Goal: Information Seeking & Learning: Check status

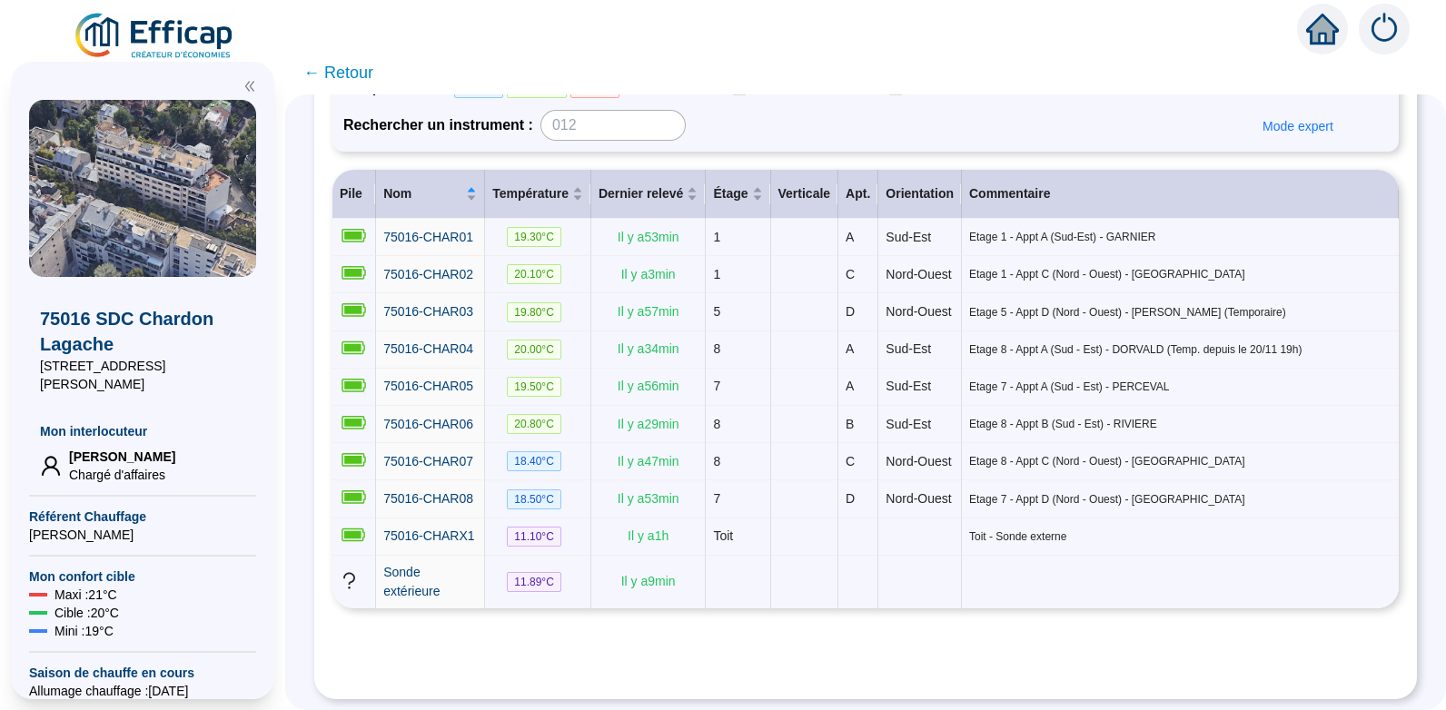
scroll to position [230, 0]
click at [436, 426] on span "75016-CHAR06" at bounding box center [428, 424] width 90 height 15
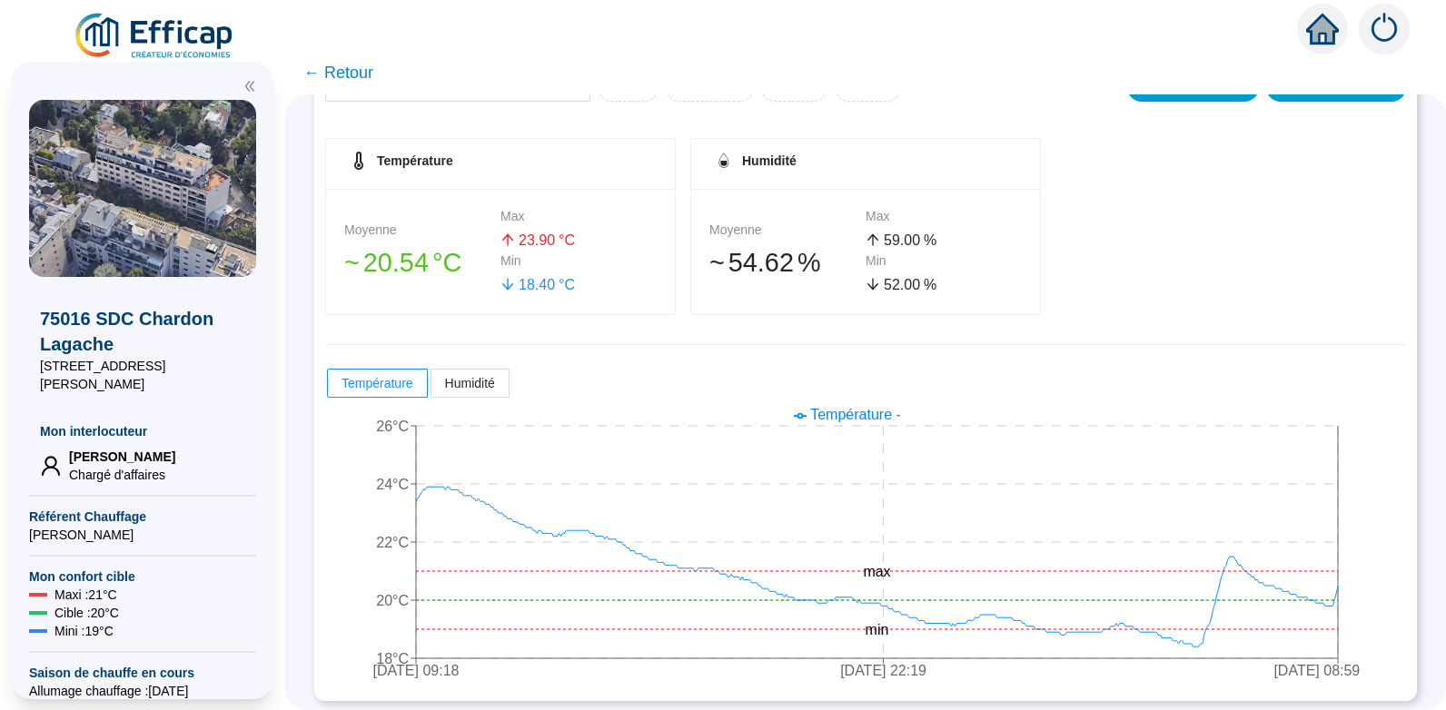
scroll to position [260, 0]
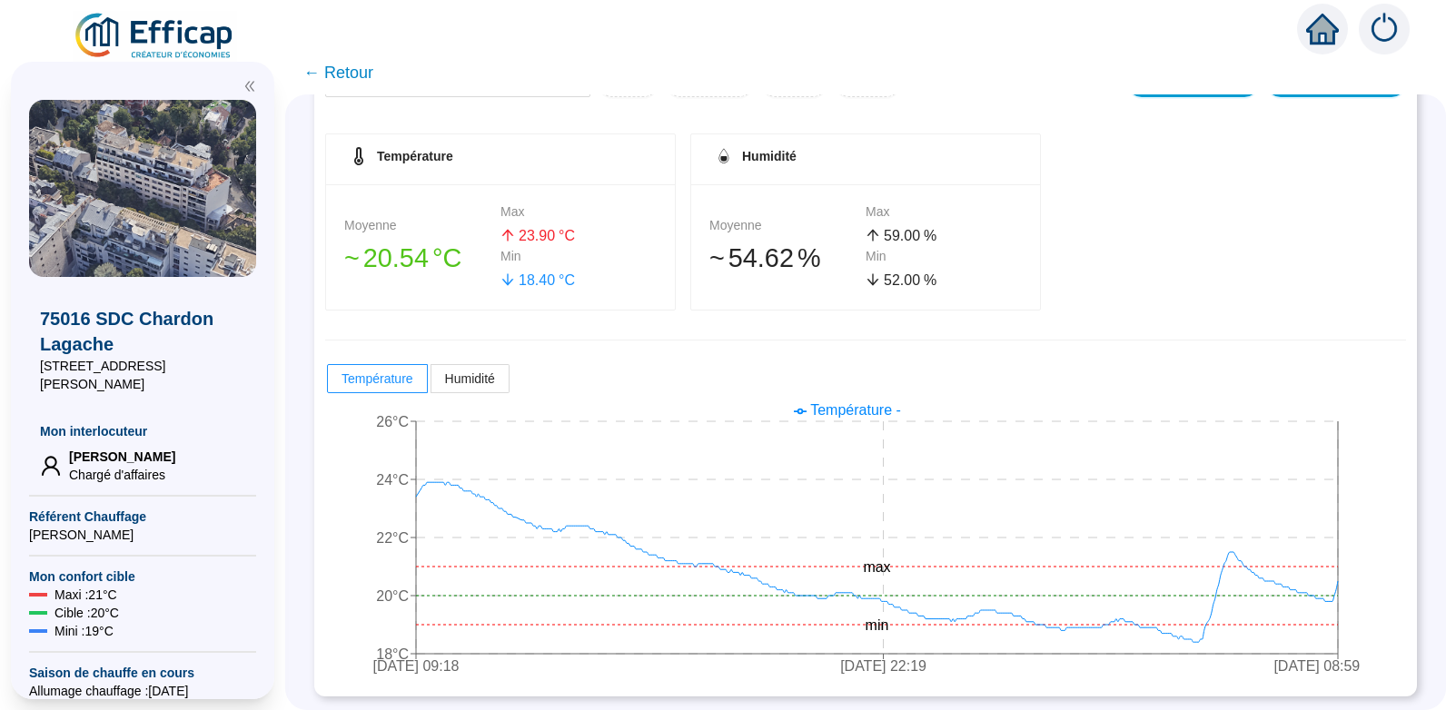
click at [353, 74] on span "← Retour" at bounding box center [338, 72] width 70 height 25
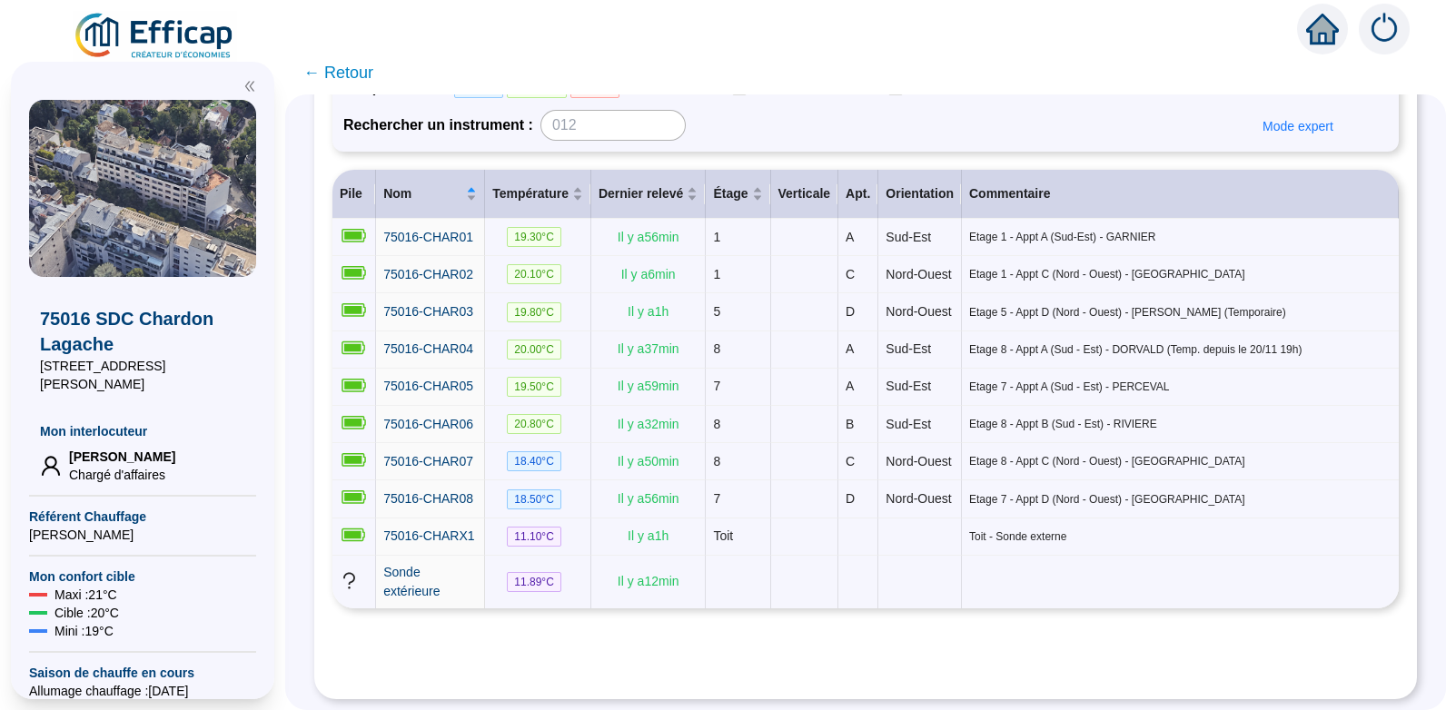
scroll to position [278, 0]
click at [452, 342] on span "75016-CHAR04" at bounding box center [428, 349] width 90 height 15
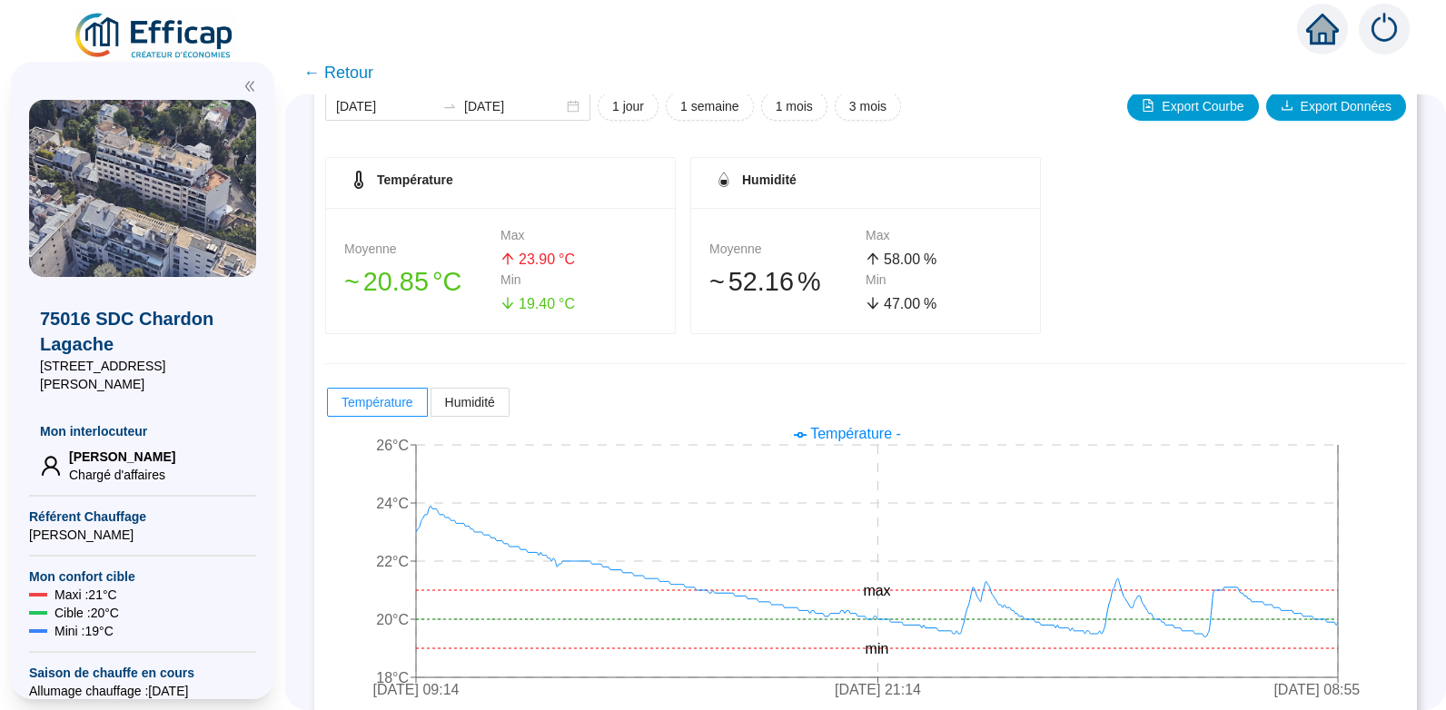
scroll to position [247, 0]
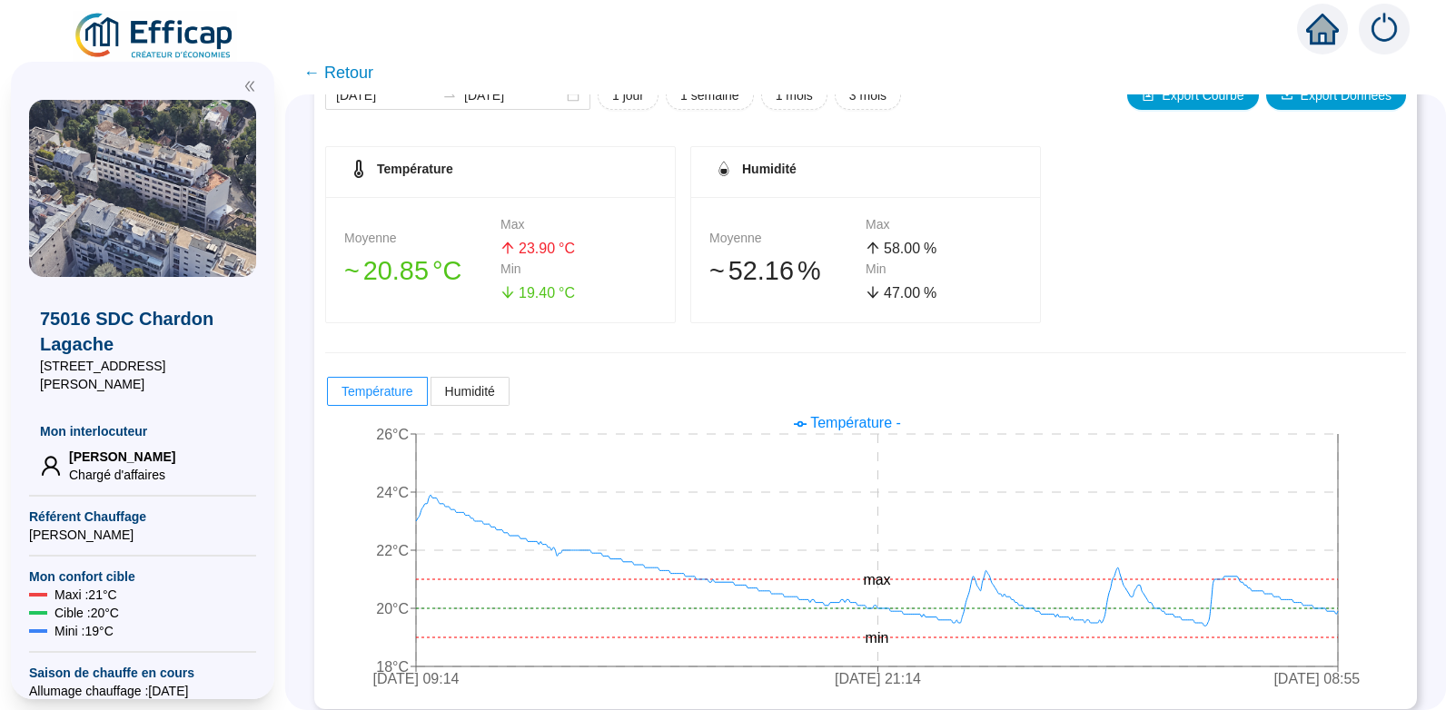
click at [353, 71] on span "← Retour" at bounding box center [338, 72] width 70 height 25
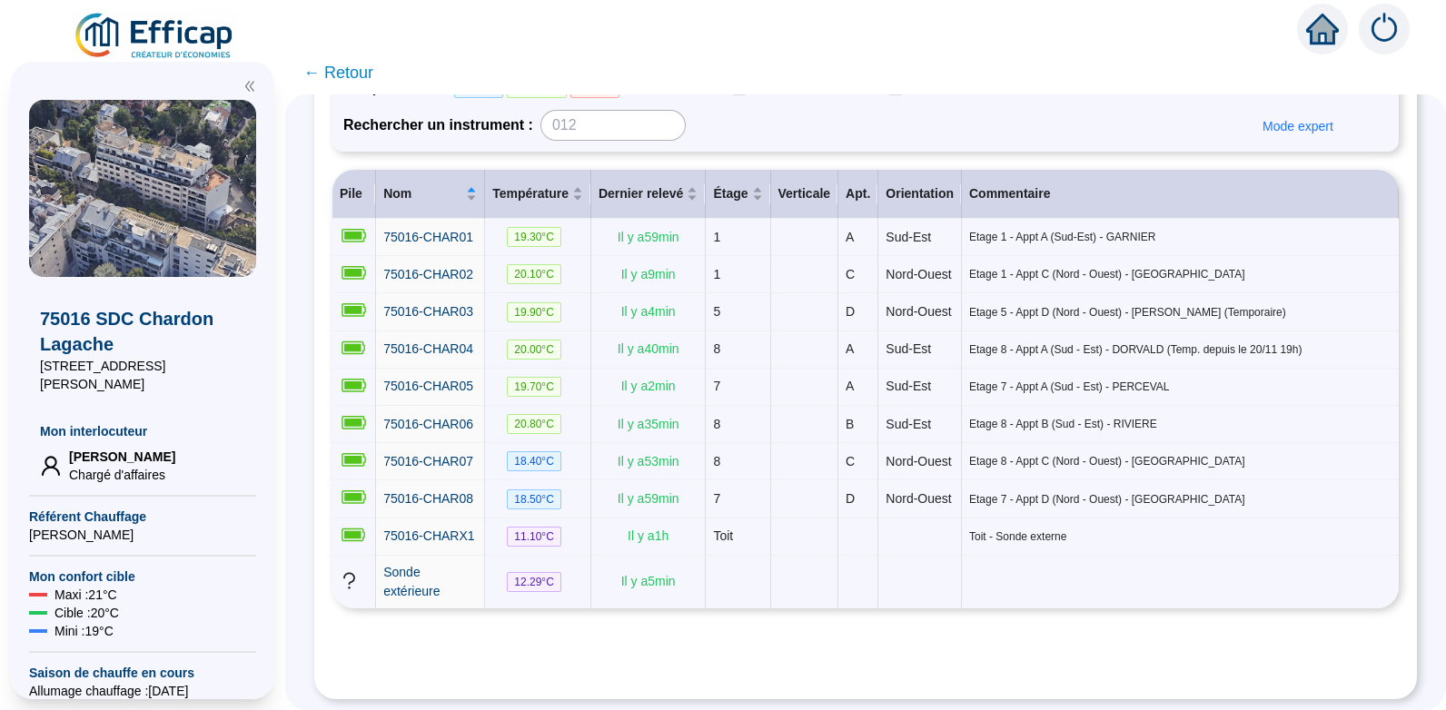
scroll to position [245, 0]
click at [441, 417] on span "75016-CHAR06" at bounding box center [428, 424] width 90 height 15
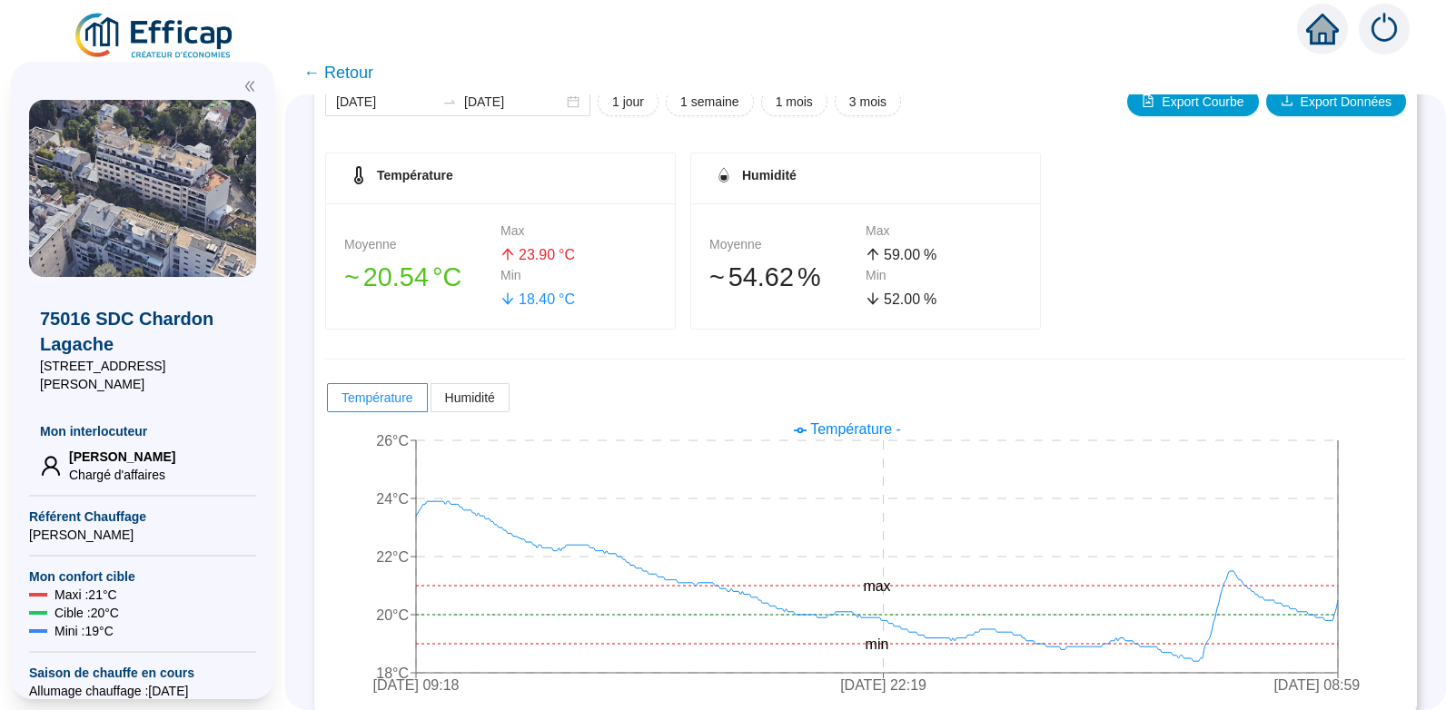
scroll to position [260, 0]
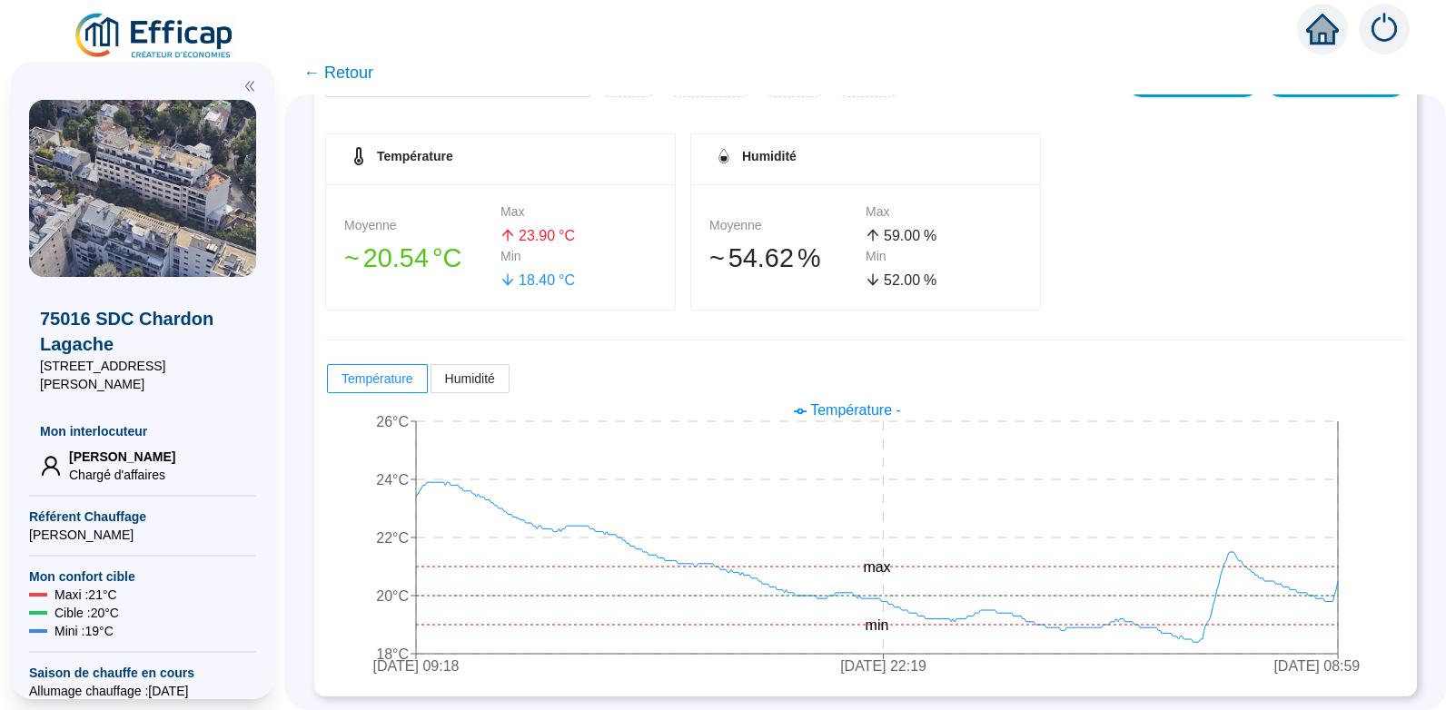
click at [348, 69] on span "← Retour" at bounding box center [338, 72] width 70 height 25
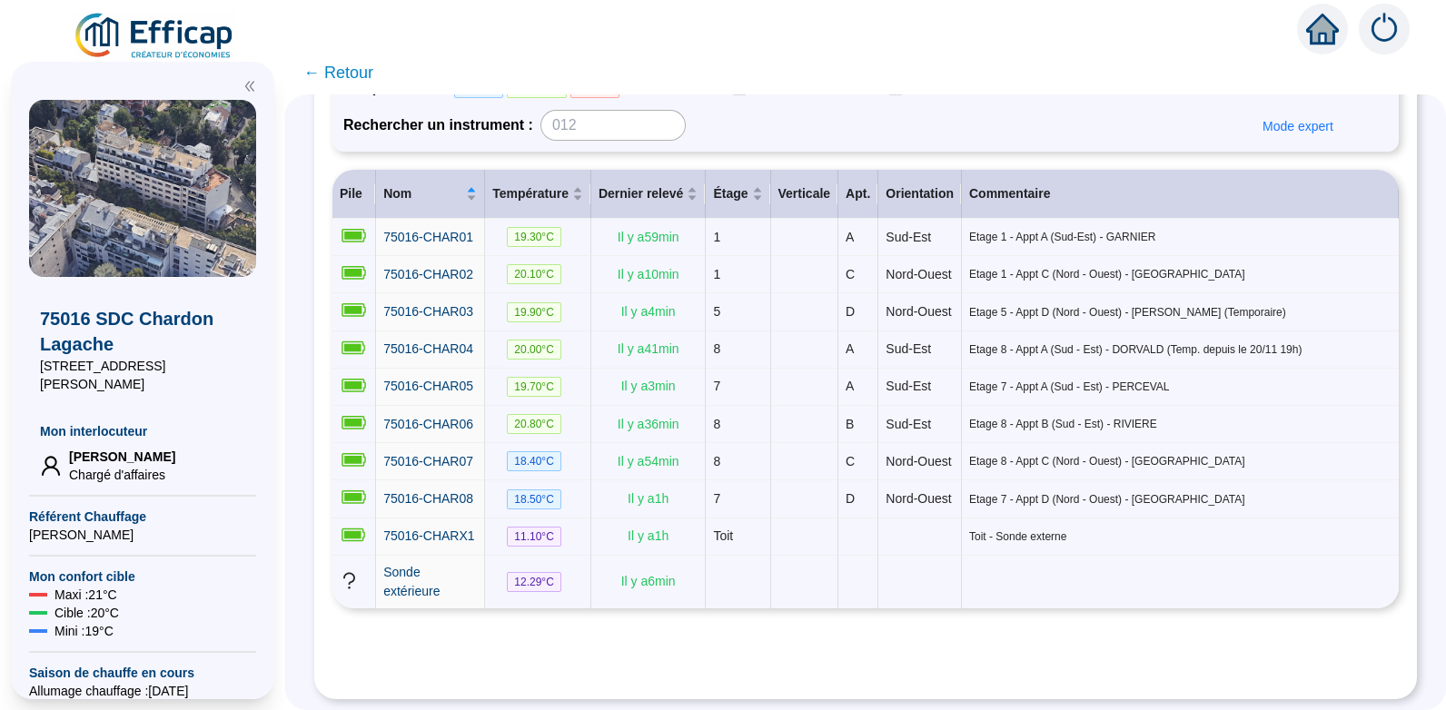
scroll to position [223, 0]
click at [450, 393] on span "75016-CHAR05" at bounding box center [428, 386] width 90 height 15
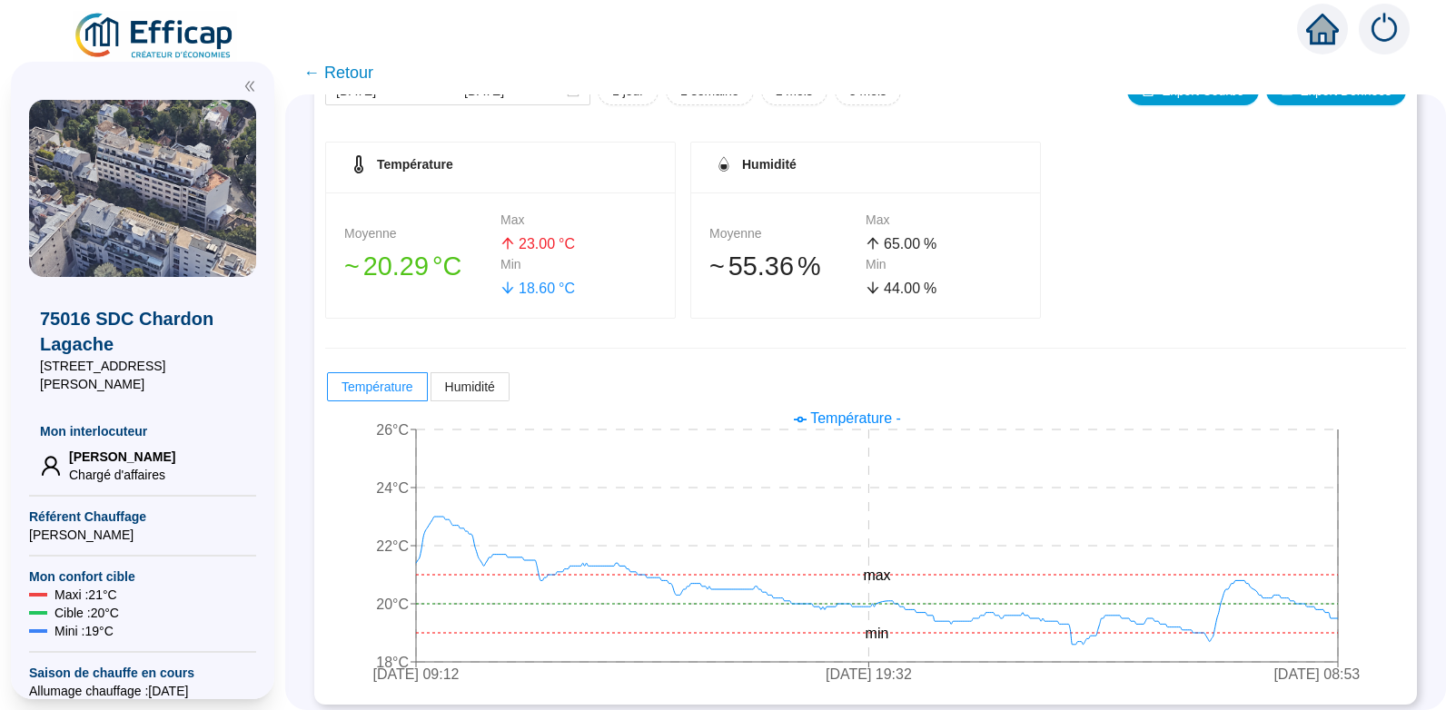
scroll to position [260, 0]
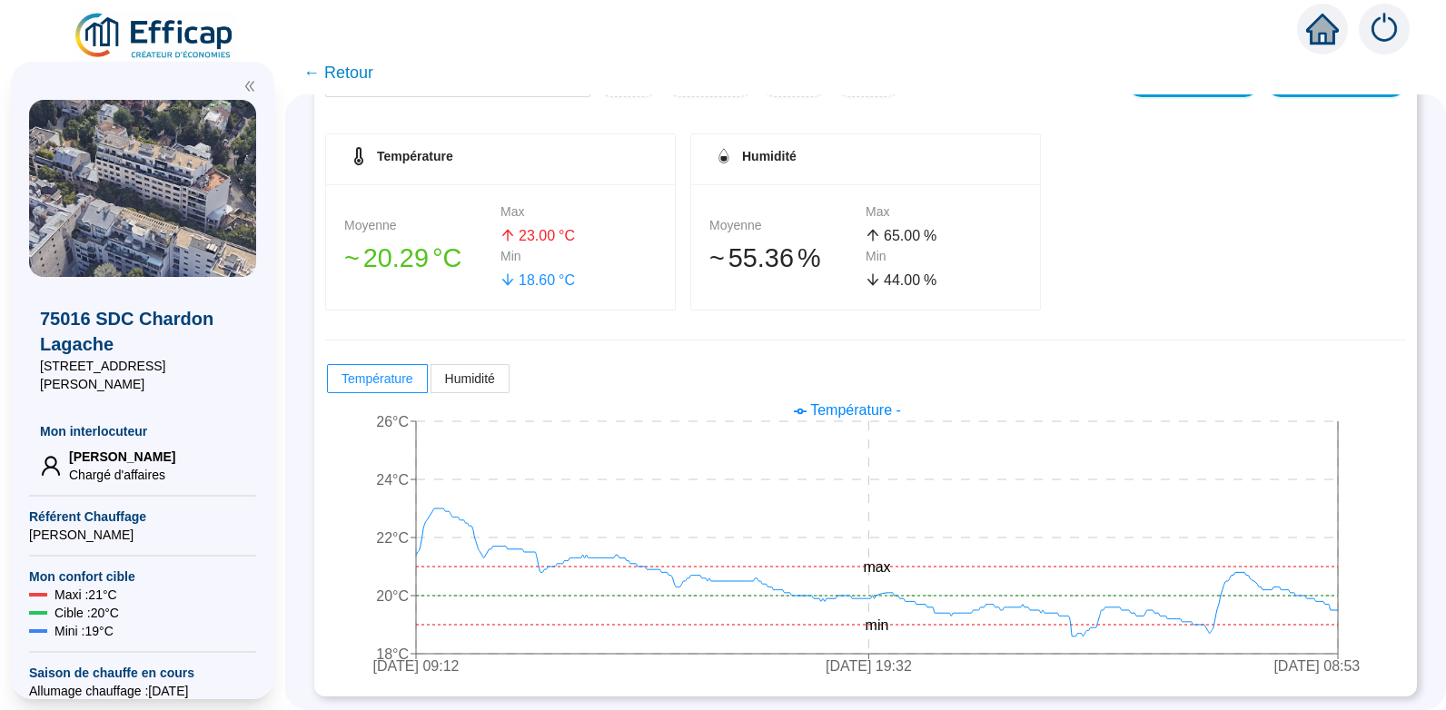
click at [358, 70] on span "← Retour" at bounding box center [338, 72] width 70 height 25
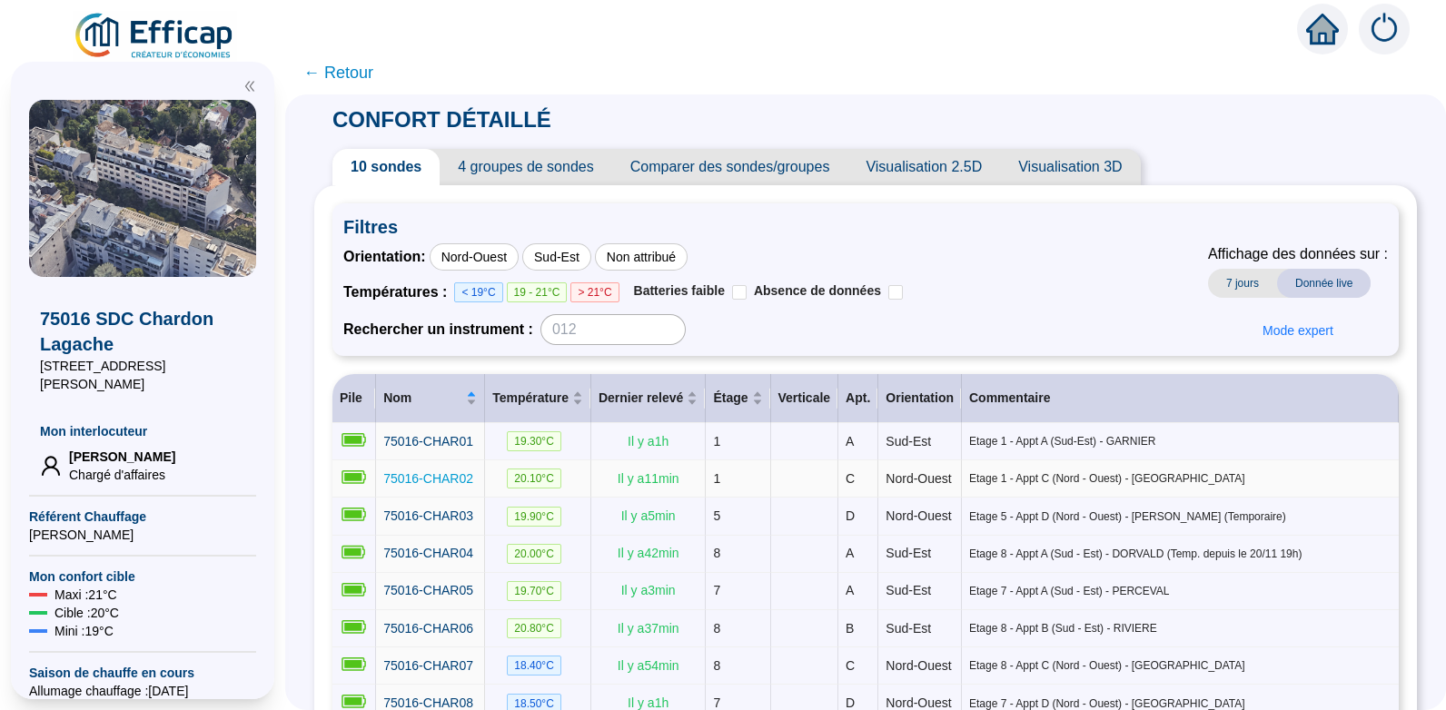
click at [470, 481] on span "75016-CHAR02" at bounding box center [428, 478] width 90 height 15
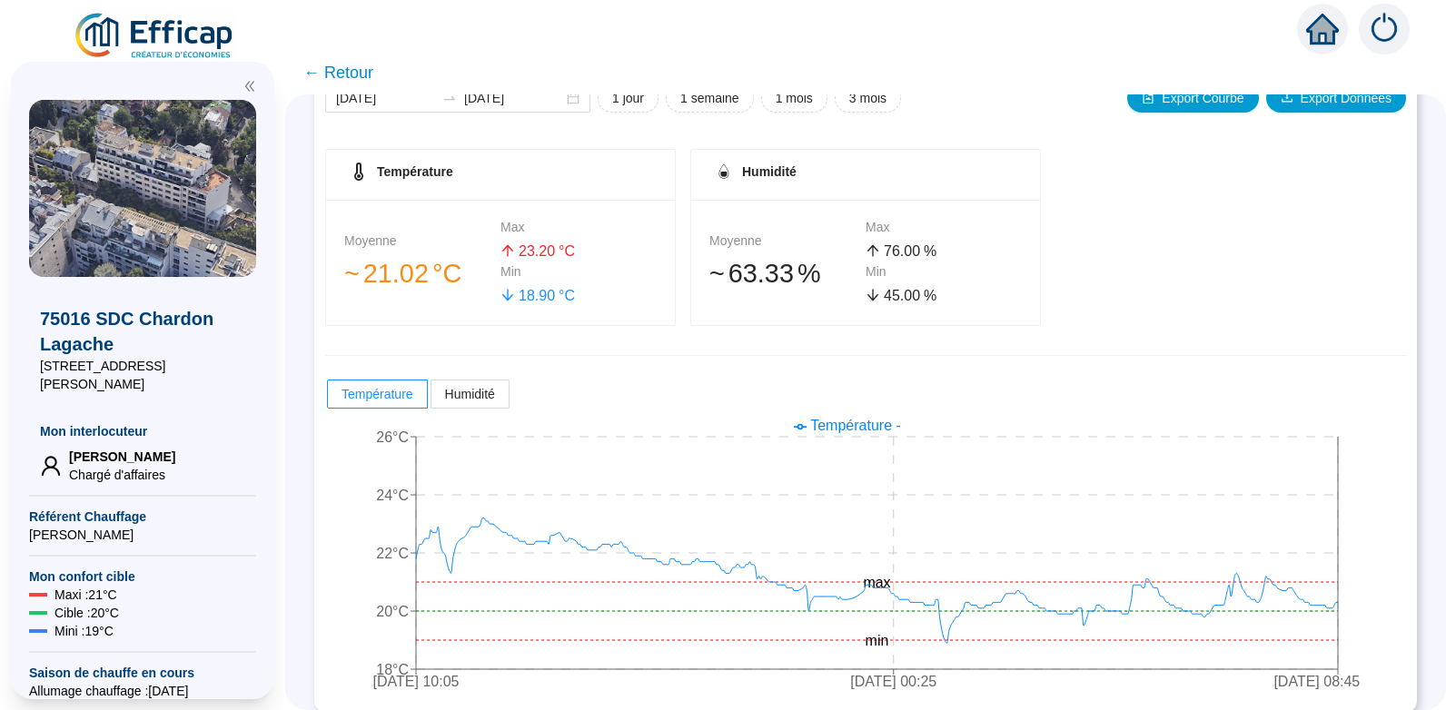
scroll to position [260, 0]
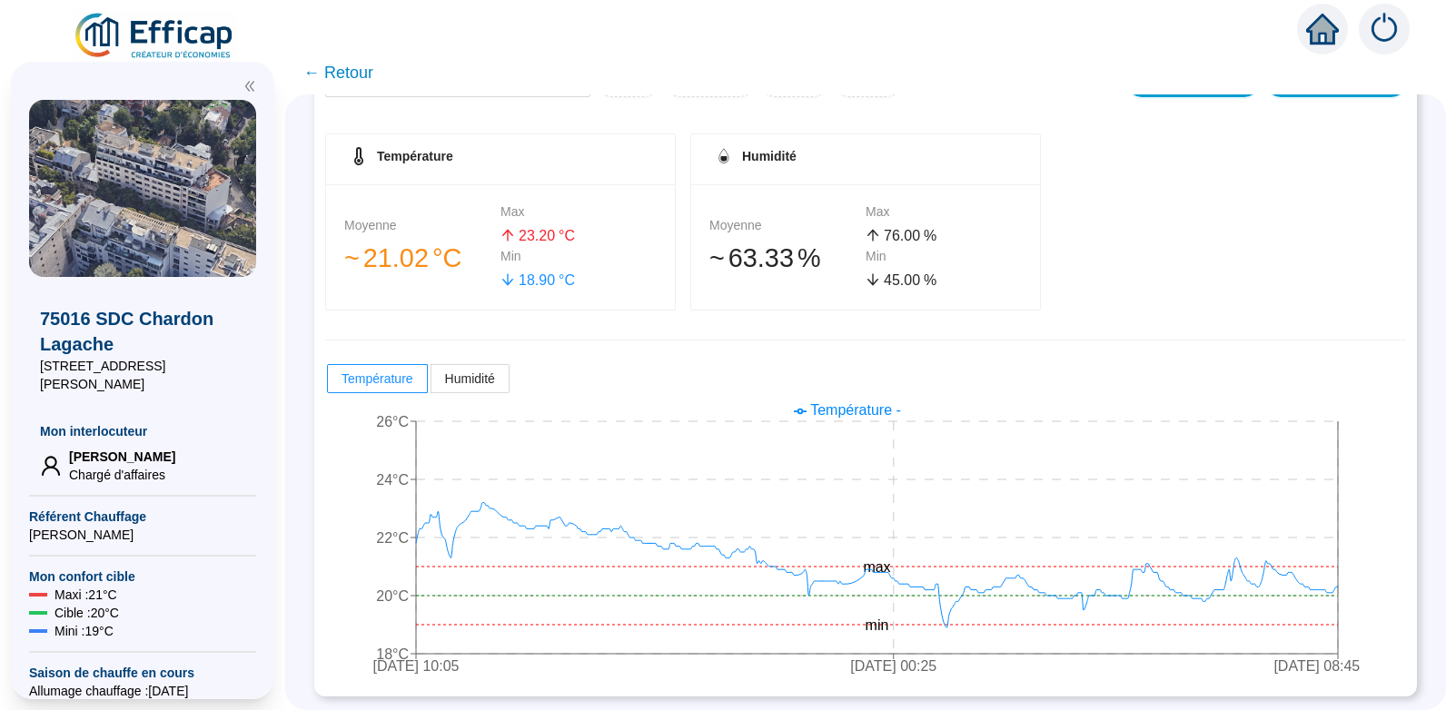
click at [358, 73] on span "← Retour" at bounding box center [338, 72] width 70 height 25
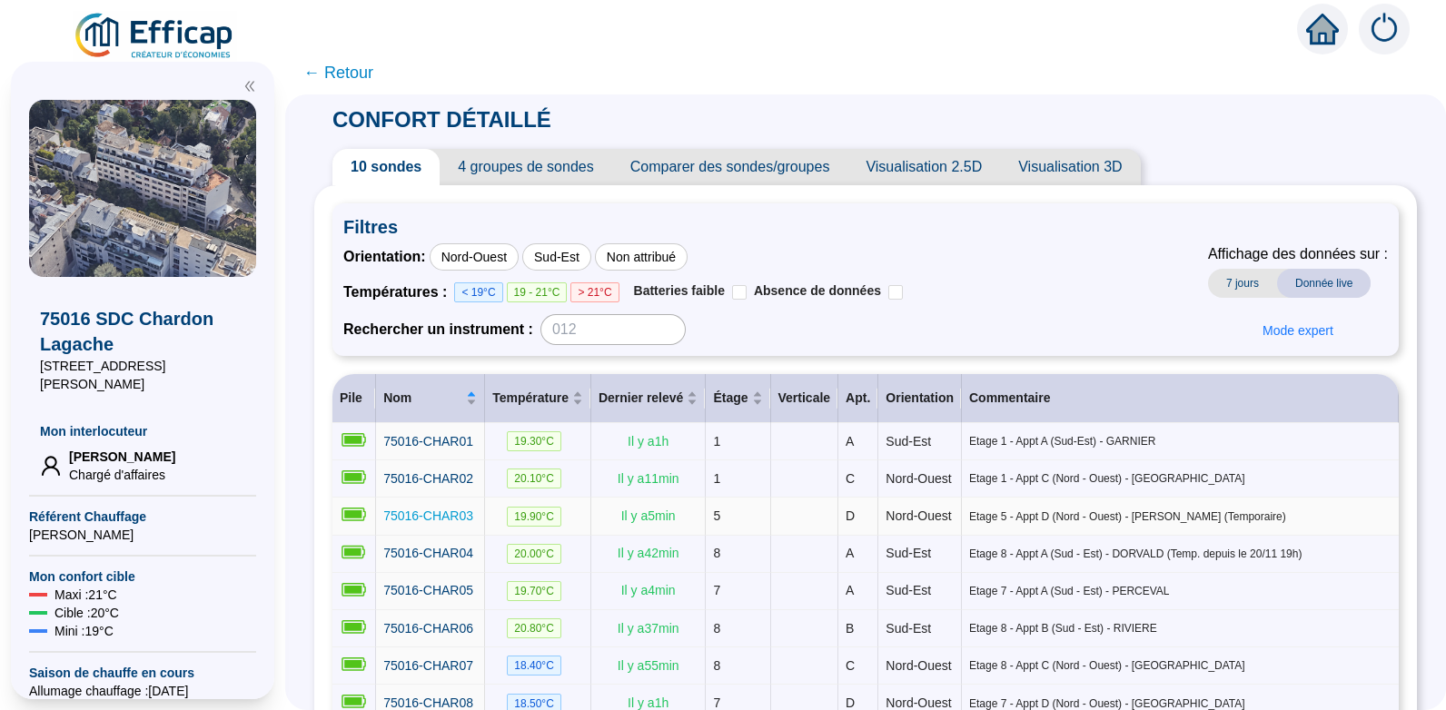
click at [445, 523] on span "75016-CHAR03" at bounding box center [428, 516] width 90 height 15
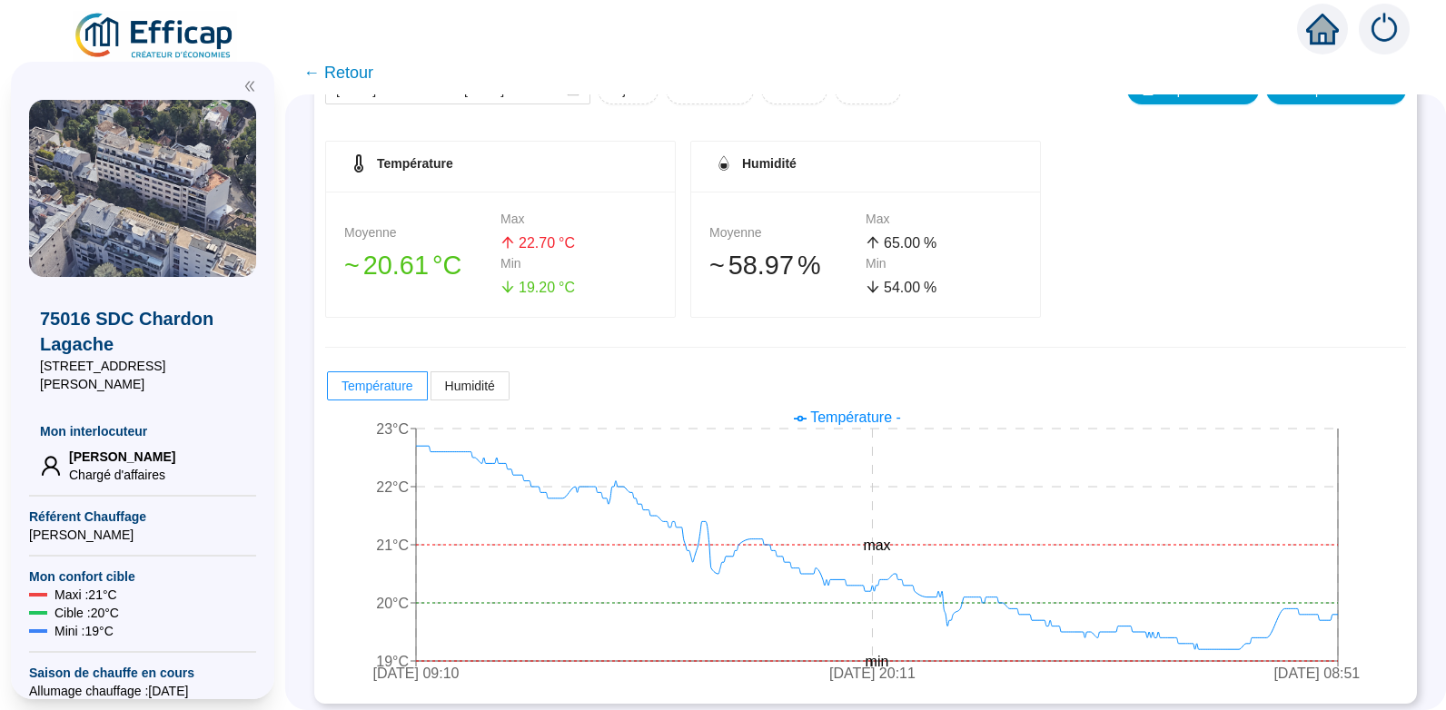
scroll to position [260, 0]
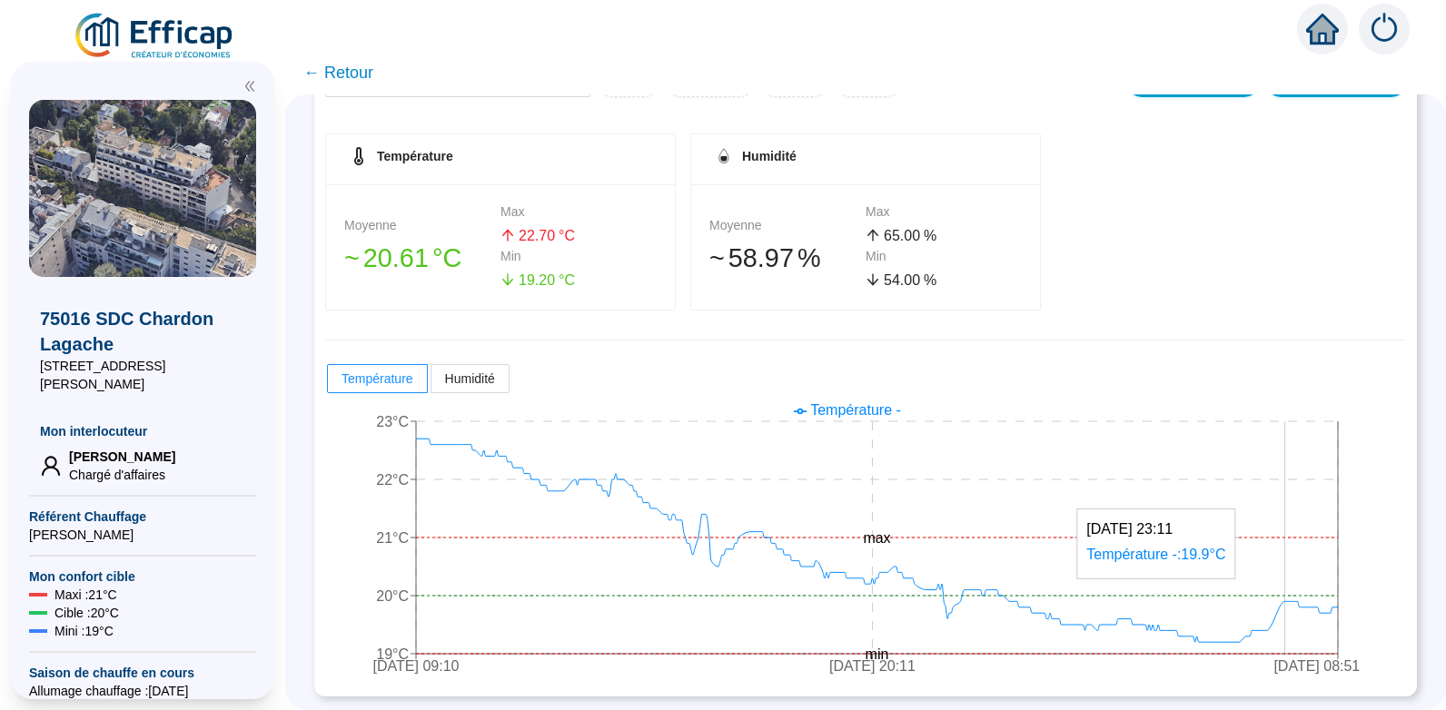
click at [1293, 624] on icon "[DATE] 09:10 [DATE] 20:11 [DATE] 08:51 19°C 20°C 21°C 22°C 23°C min max" at bounding box center [852, 540] width 1054 height 291
click at [349, 71] on span "← Retour" at bounding box center [338, 72] width 70 height 25
